Goal: Communication & Community: Connect with others

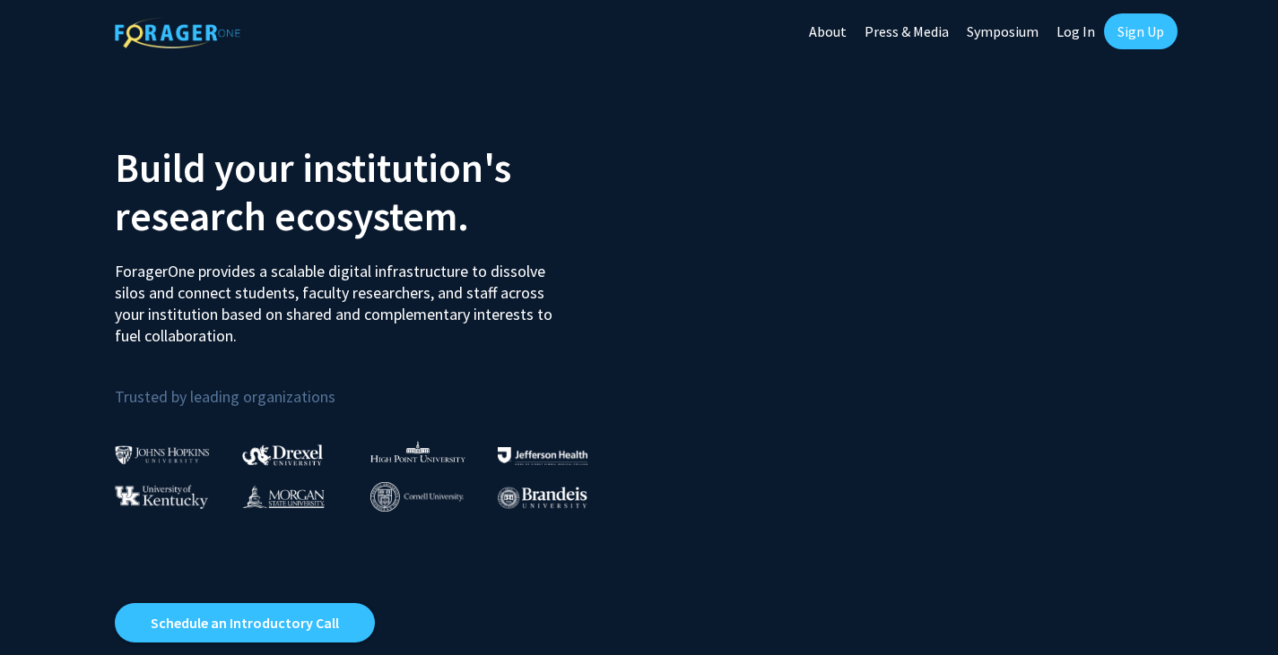
click at [1079, 36] on link "Log In" at bounding box center [1075, 31] width 56 height 63
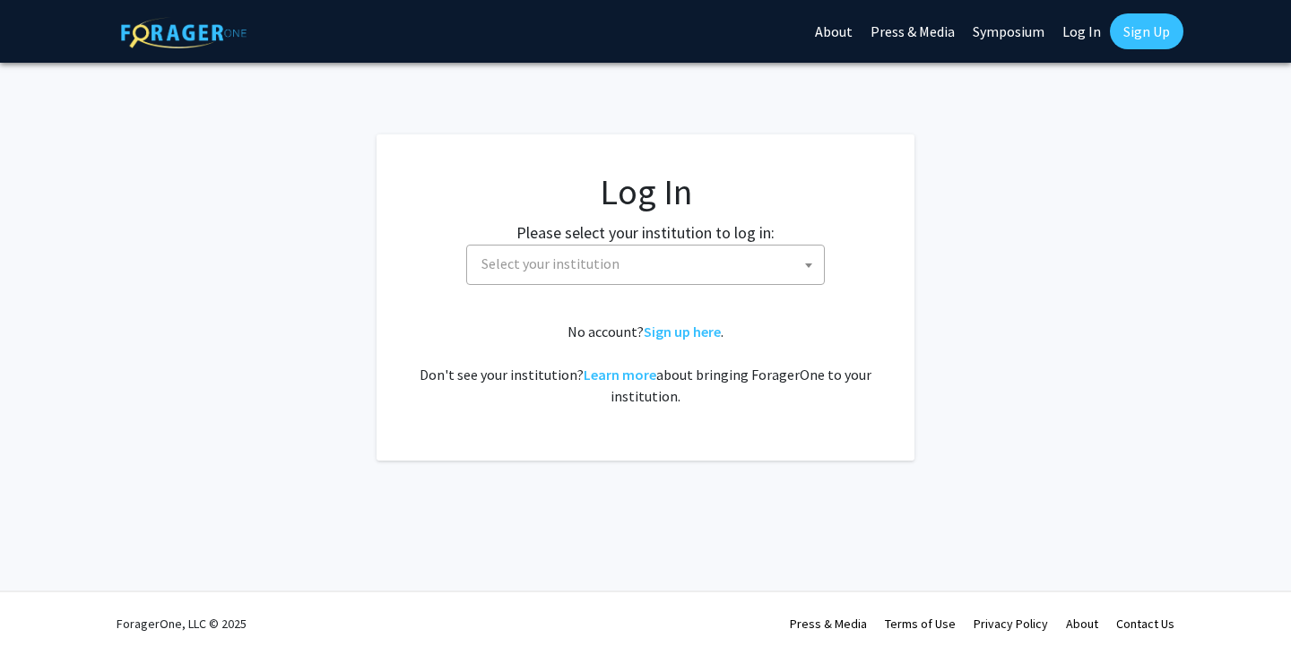
click at [630, 273] on span "Select your institution" at bounding box center [649, 264] width 350 height 37
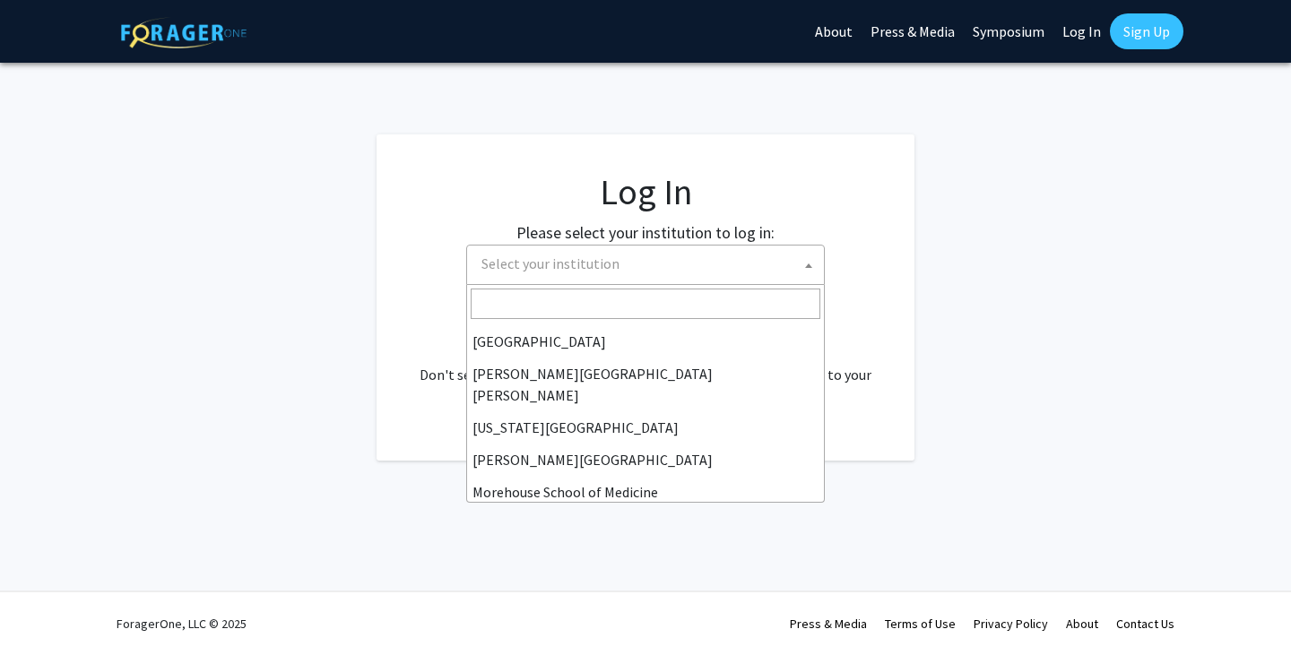
scroll to position [359, 0]
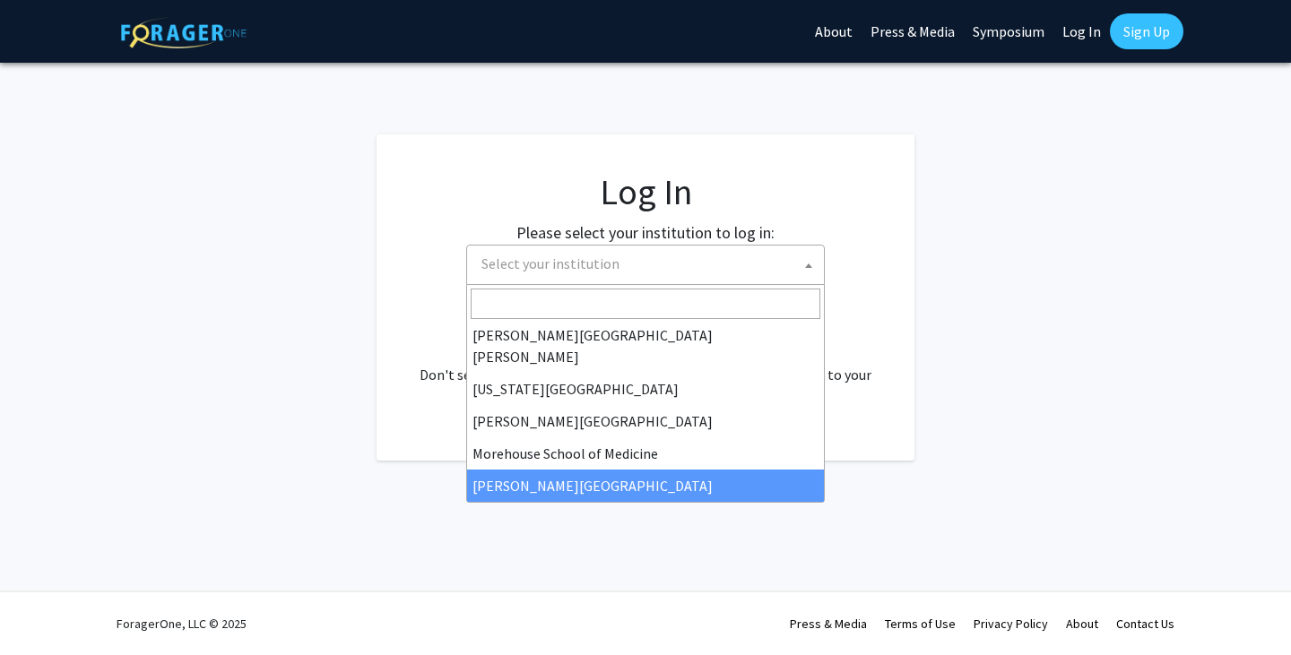
select select "20"
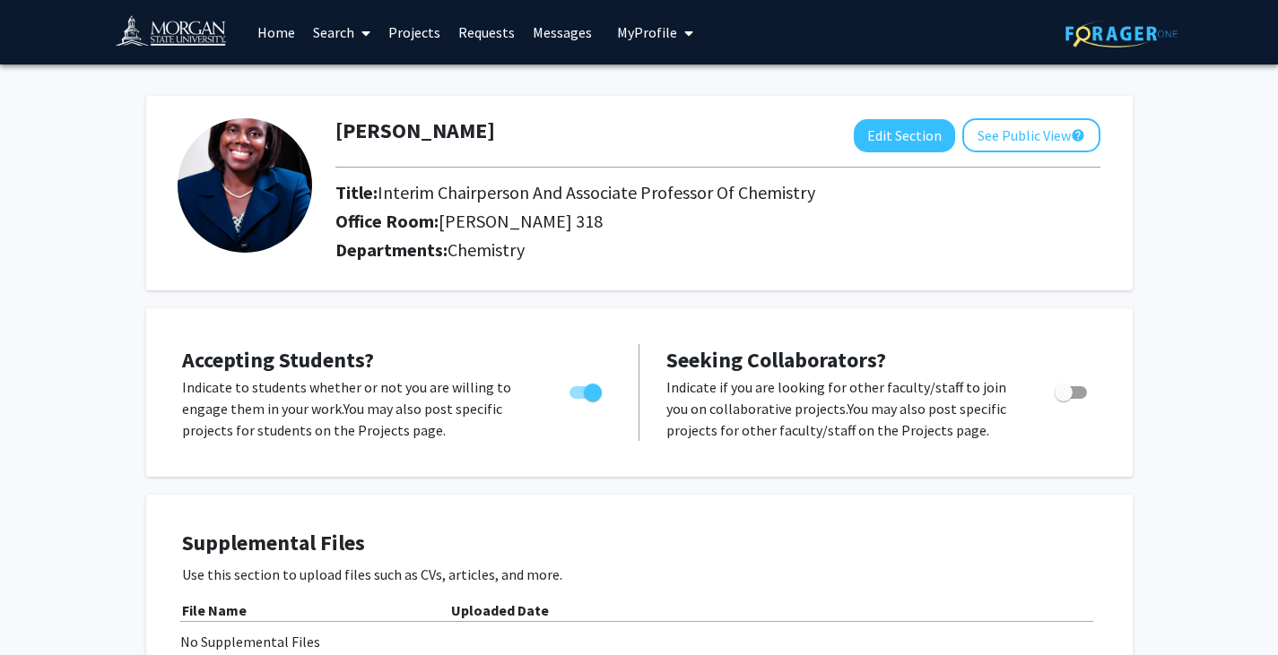
click at [493, 34] on link "Requests" at bounding box center [486, 32] width 74 height 63
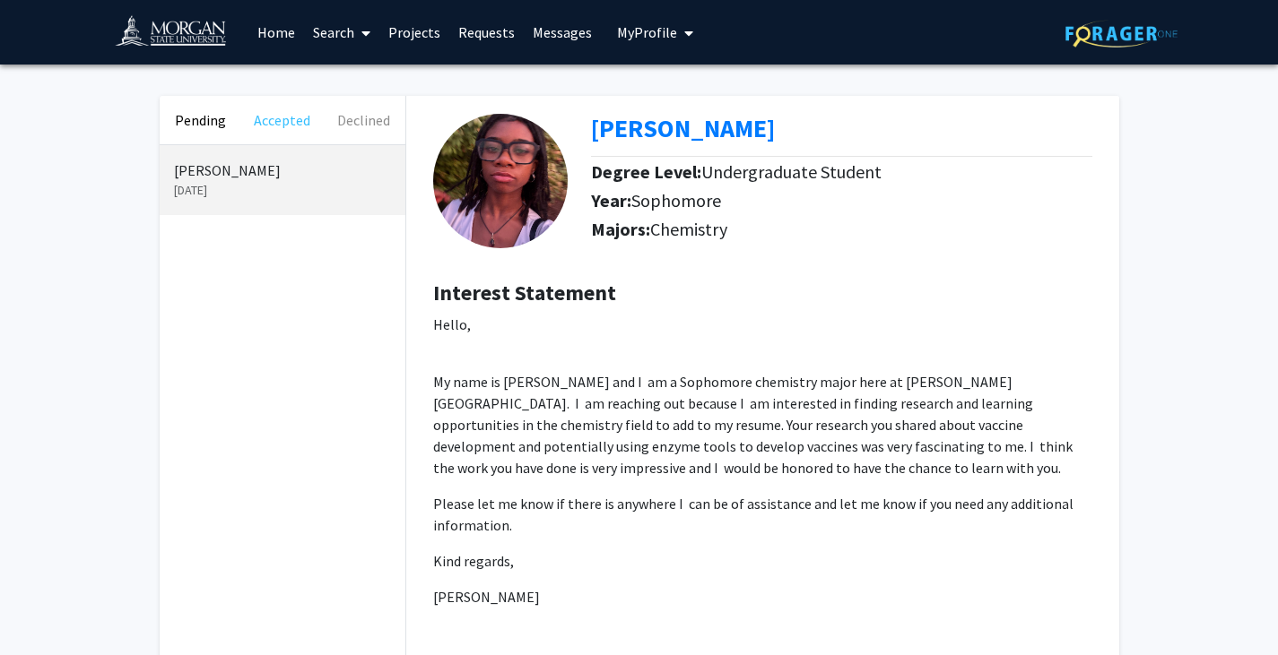
click at [293, 123] on button "Accepted" at bounding box center [282, 120] width 82 height 48
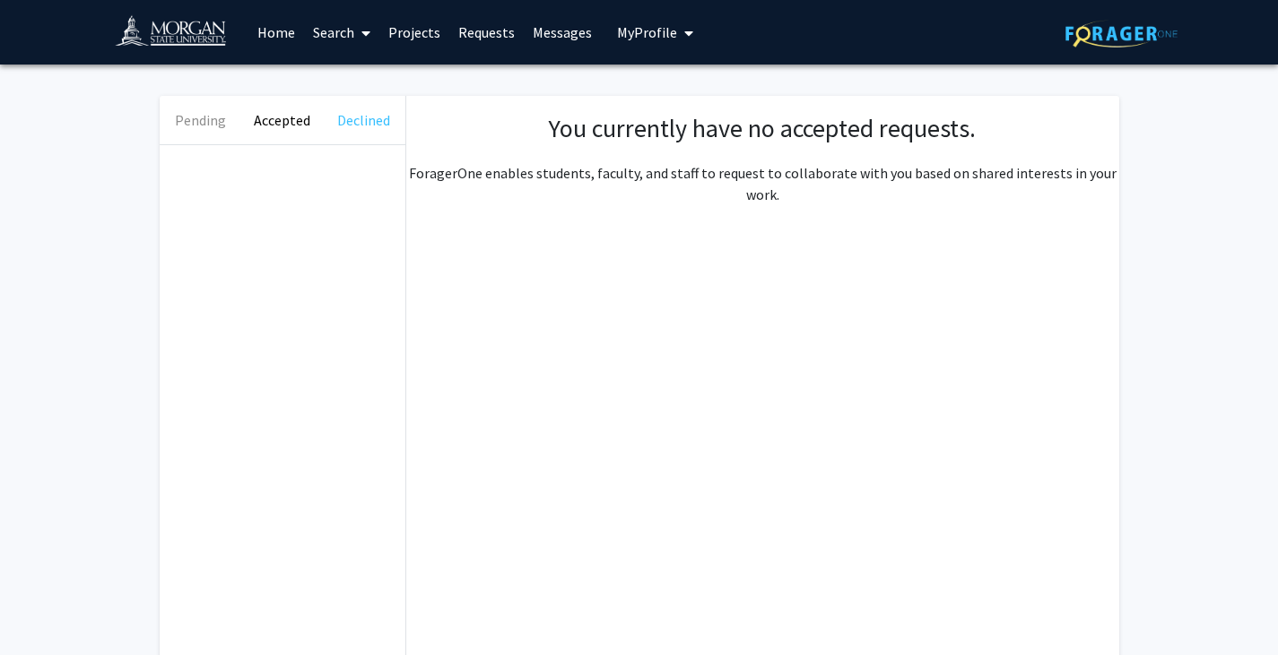
click at [348, 118] on button "Declined" at bounding box center [364, 120] width 82 height 48
click at [216, 119] on button "Pending" at bounding box center [201, 120] width 82 height 48
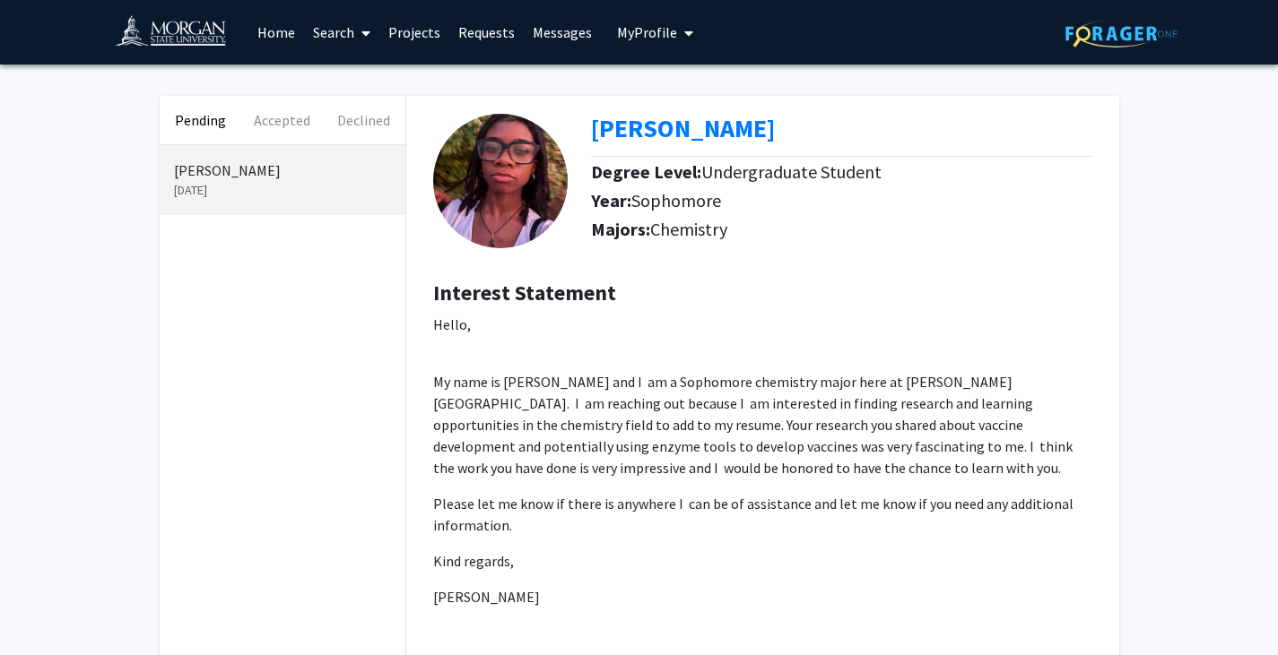
click at [579, 39] on link "Messages" at bounding box center [562, 32] width 77 height 63
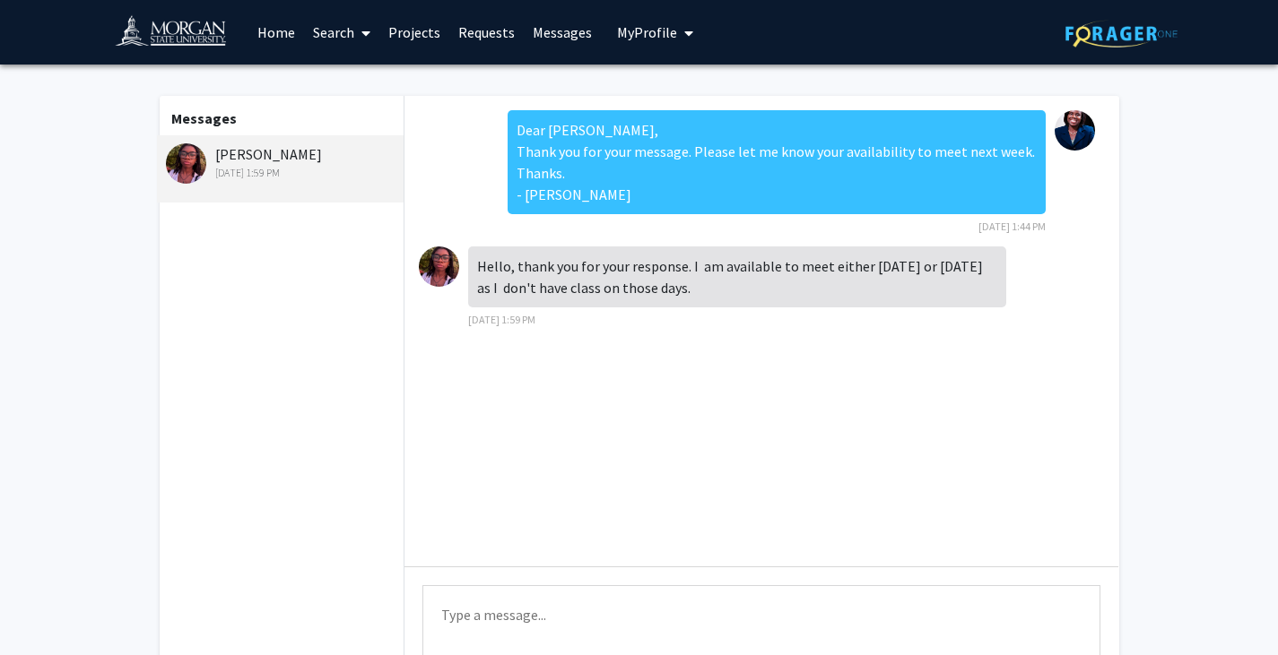
click at [516, 613] on textarea "Type a message" at bounding box center [761, 625] width 678 height 81
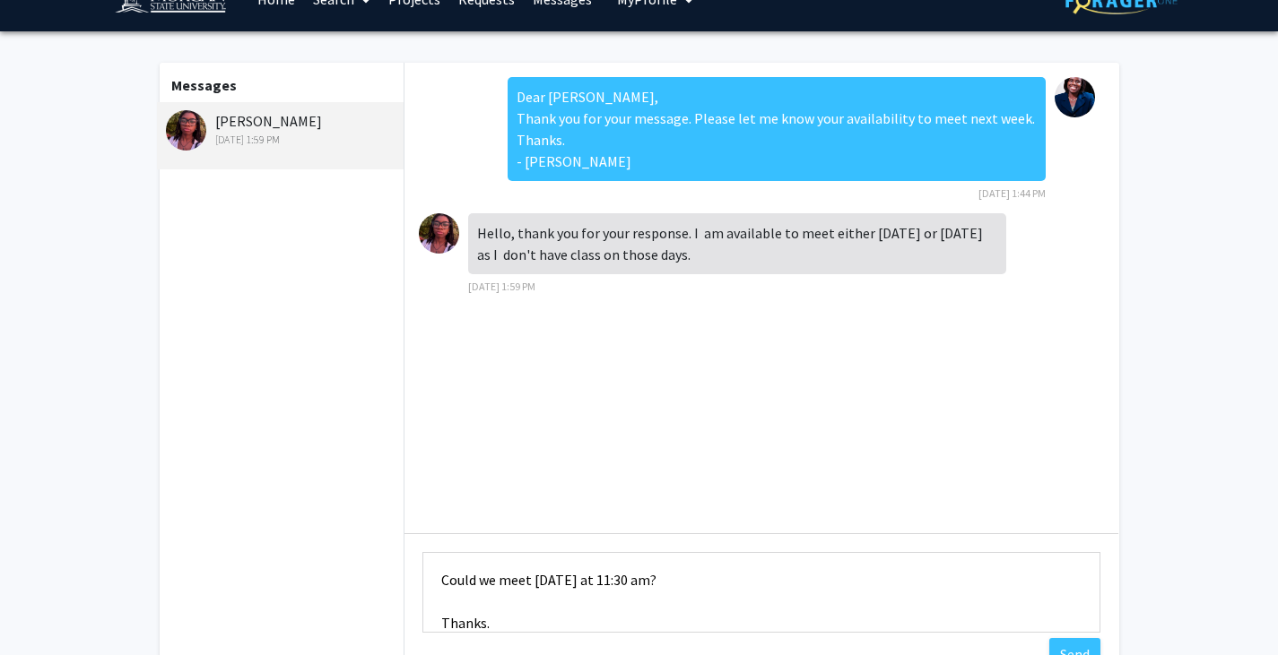
scroll to position [162, 0]
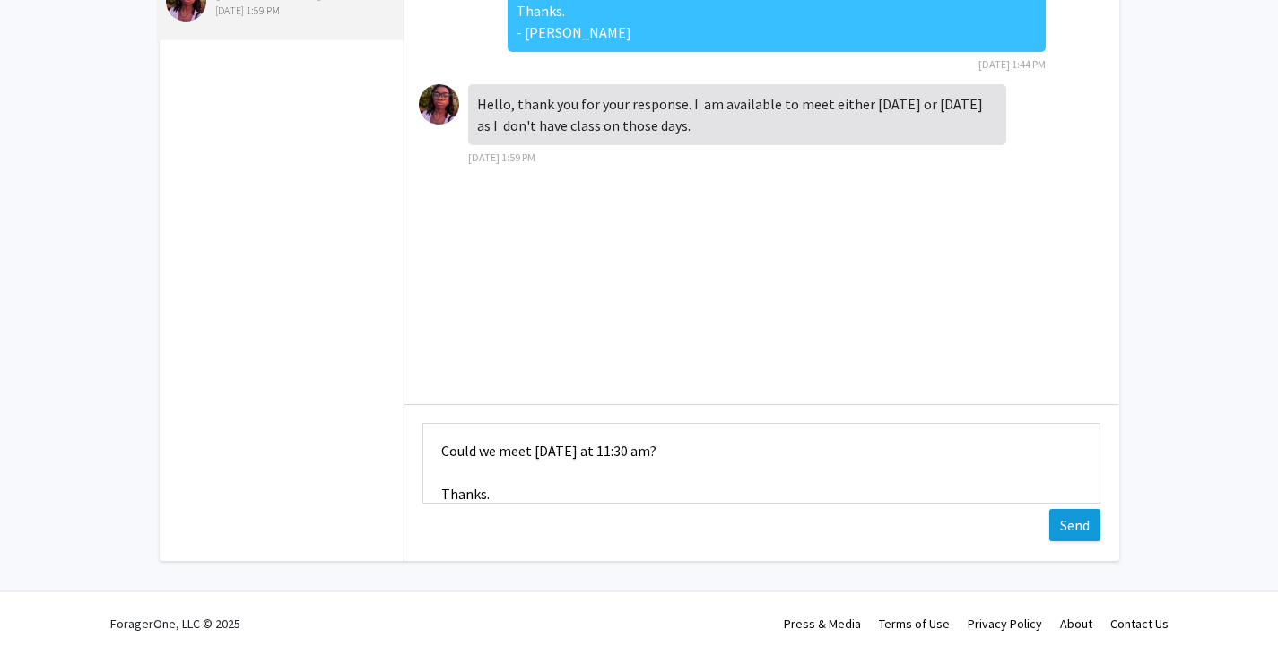
type textarea "Hello [PERSON_NAME], Could we meet [DATE] at 11:30 am? Thanks."
click at [1071, 524] on button "Send" at bounding box center [1074, 525] width 51 height 32
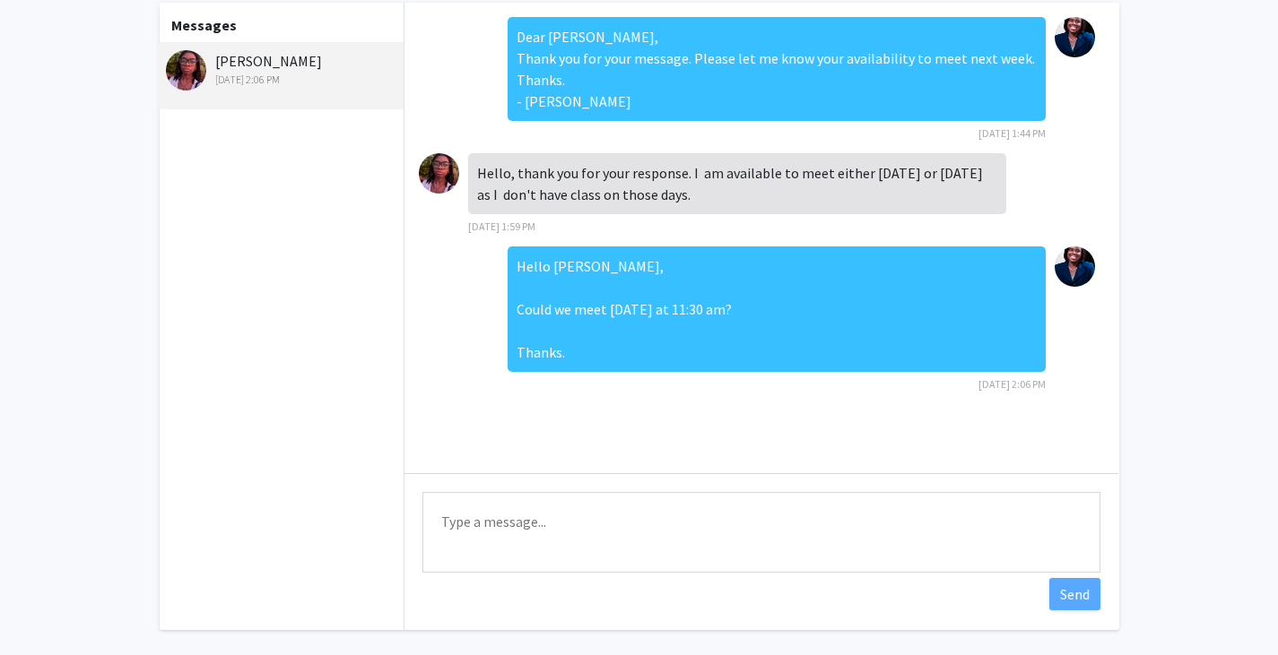
scroll to position [0, 0]
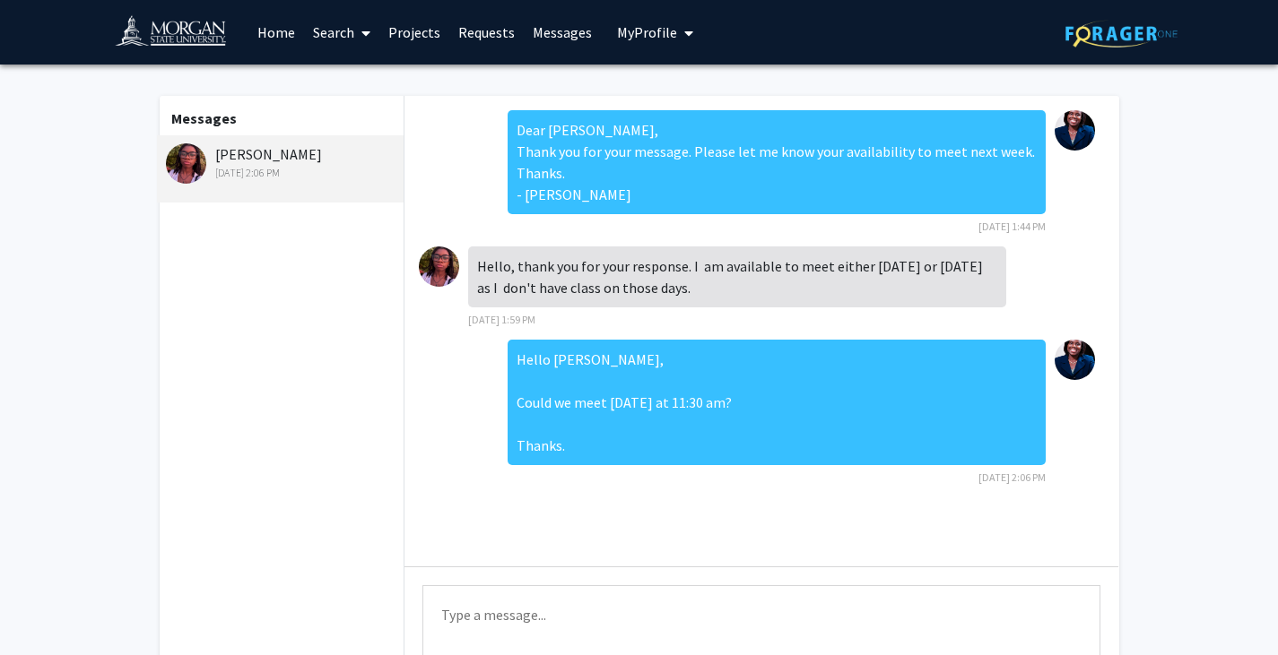
click at [668, 39] on span "My Profile" at bounding box center [647, 32] width 60 height 18
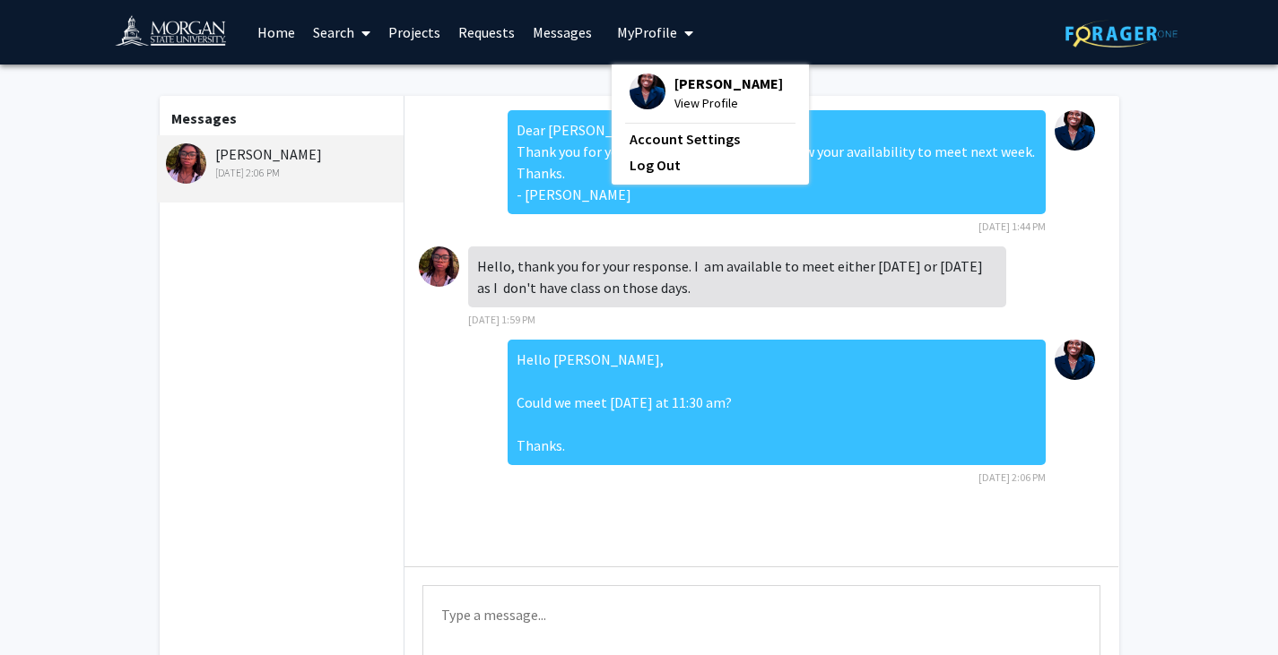
click at [1080, 363] on img at bounding box center [1074, 360] width 40 height 40
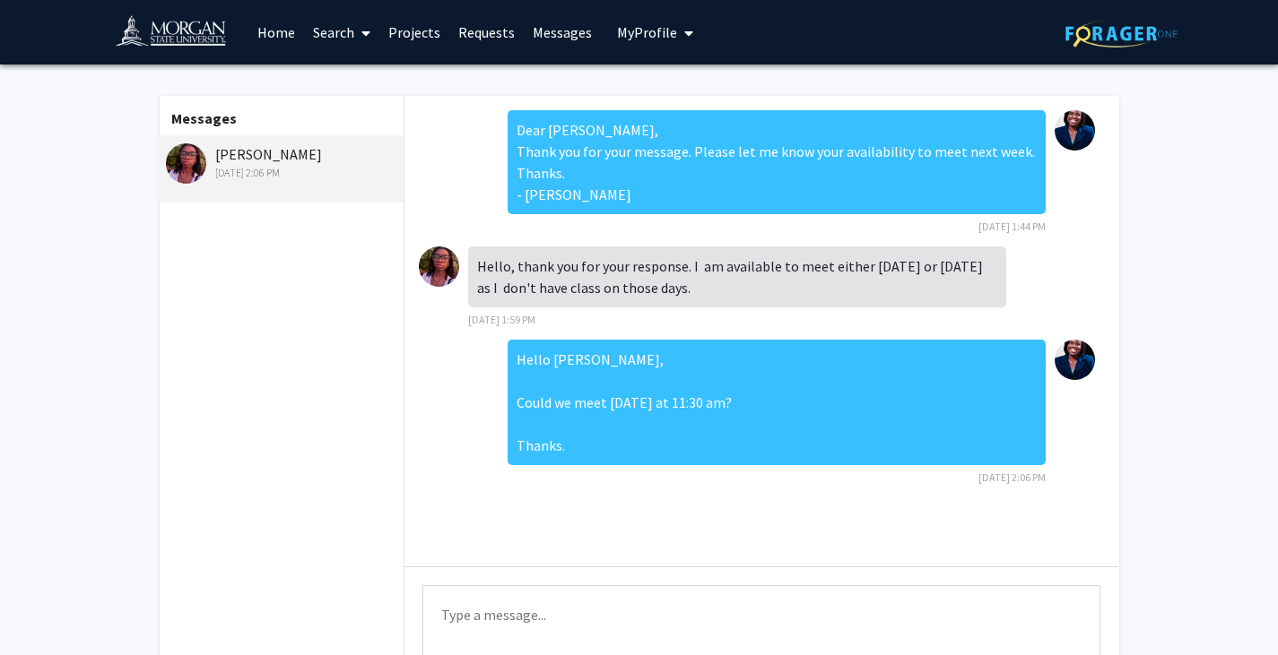
click at [1088, 135] on img at bounding box center [1074, 130] width 40 height 40
